Goal: Navigation & Orientation: Find specific page/section

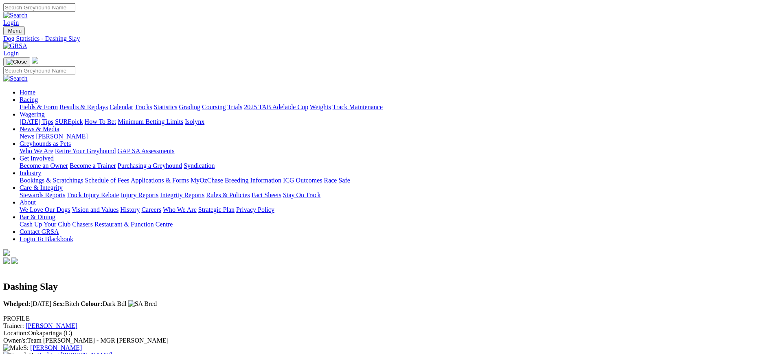
click at [27, 42] on link at bounding box center [15, 45] width 24 height 7
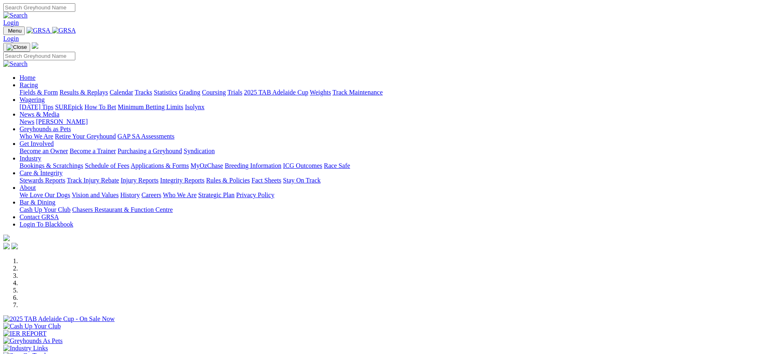
click at [34, 118] on link "News" at bounding box center [27, 121] width 15 height 7
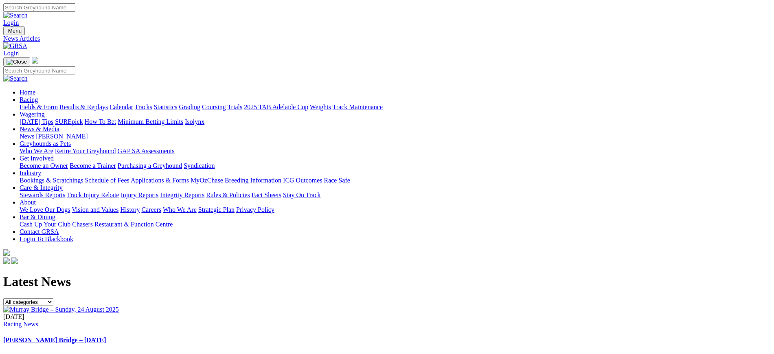
click at [27, 42] on img at bounding box center [15, 45] width 24 height 7
